Goal: Navigation & Orientation: Understand site structure

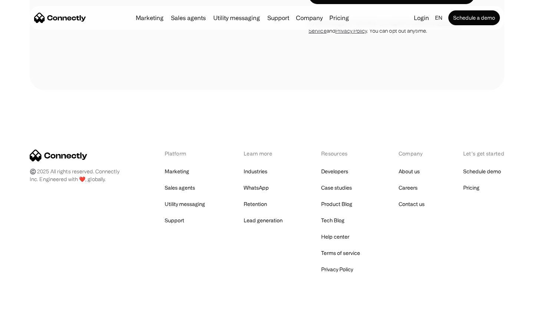
scroll to position [1088, 0]
